Goal: Task Accomplishment & Management: Manage account settings

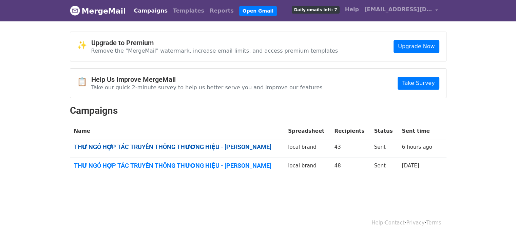
click at [215, 147] on link "THƯ NGỎ HỢP TÁC TRUYỀN THÔNG THƯƠNG HIỆU - TRIỆU THÚY HẰNG" at bounding box center [177, 146] width 206 height 7
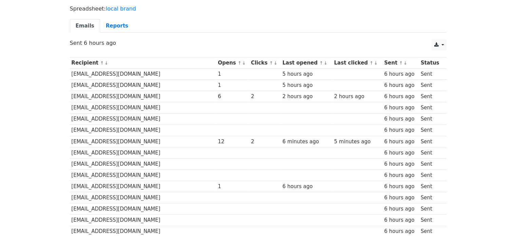
scroll to position [43, 0]
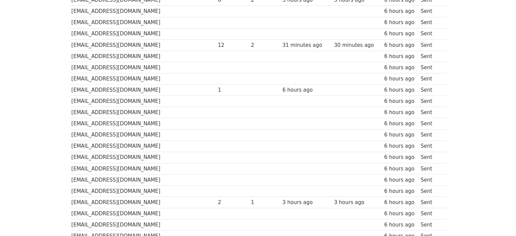
scroll to position [43, 0]
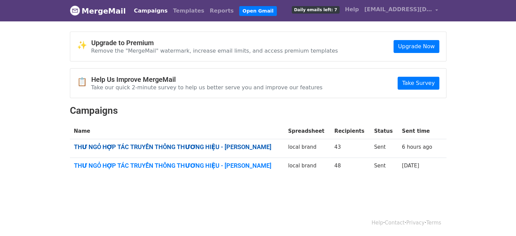
click at [199, 146] on link "THƯ NGỎ HỢP TÁC TRUYỀN THÔNG THƯƠNG HIỆU - TRIỆU THÚY HẰNG" at bounding box center [177, 146] width 206 height 7
click at [211, 143] on link "THƯ NGỎ HỢP TÁC TRUYỀN THÔNG THƯƠNG HIỆU - [PERSON_NAME]" at bounding box center [177, 146] width 206 height 7
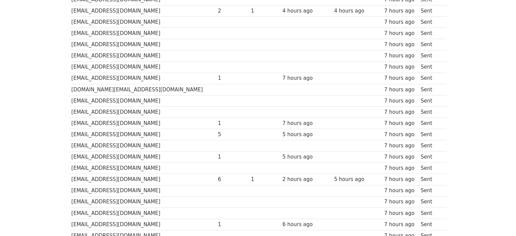
scroll to position [417, 0]
